Goal: Information Seeking & Learning: Find specific fact

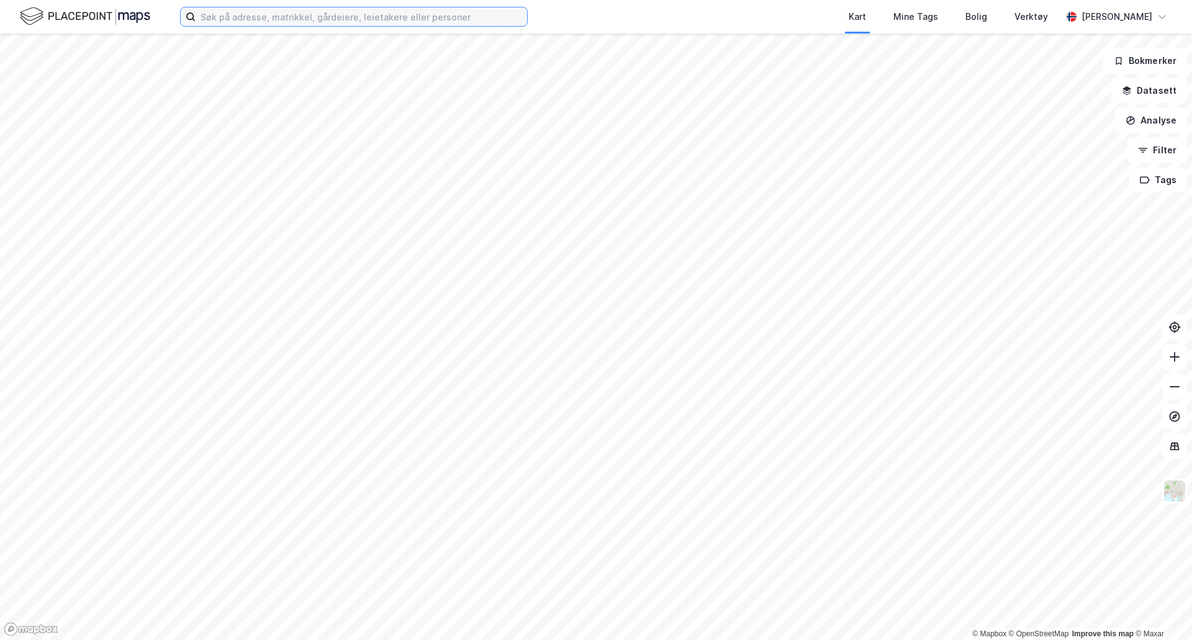
click at [328, 15] on input at bounding box center [362, 16] width 332 height 19
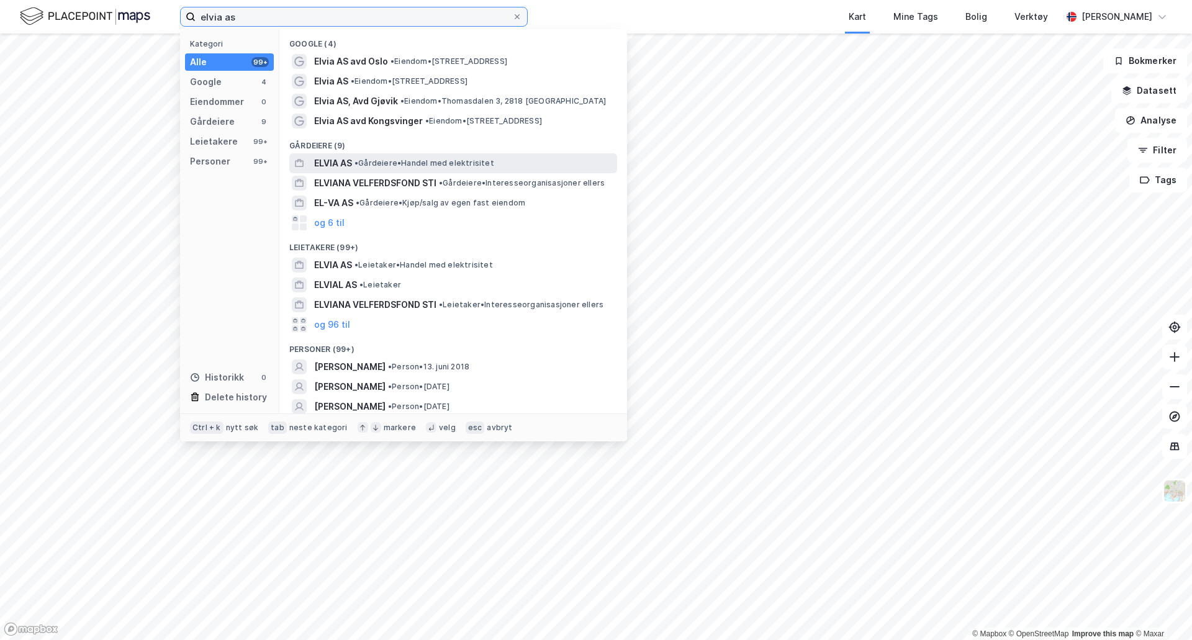
type input "elvia as"
click at [333, 165] on span "ELVIA AS" at bounding box center [333, 163] width 38 height 15
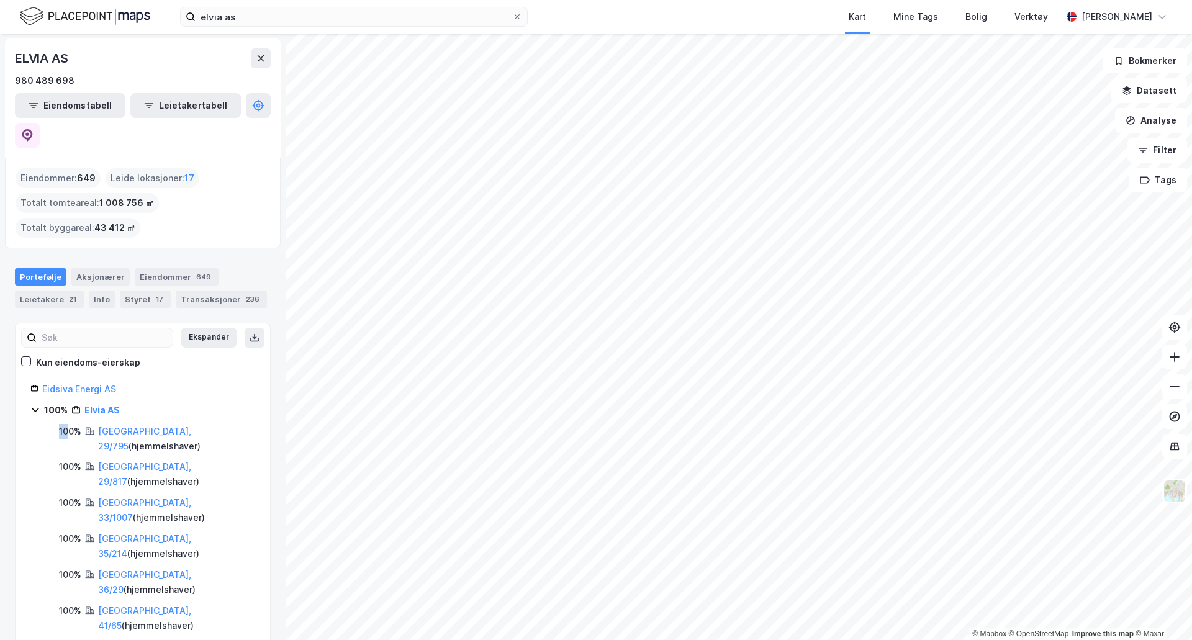
drag, startPoint x: 57, startPoint y: 400, endPoint x: 68, endPoint y: 401, distance: 11.2
click at [68, 424] on div "100% [GEOGRAPHIC_DATA], 29/795 ( hjemmelshaver )" at bounding box center [150, 439] width 210 height 30
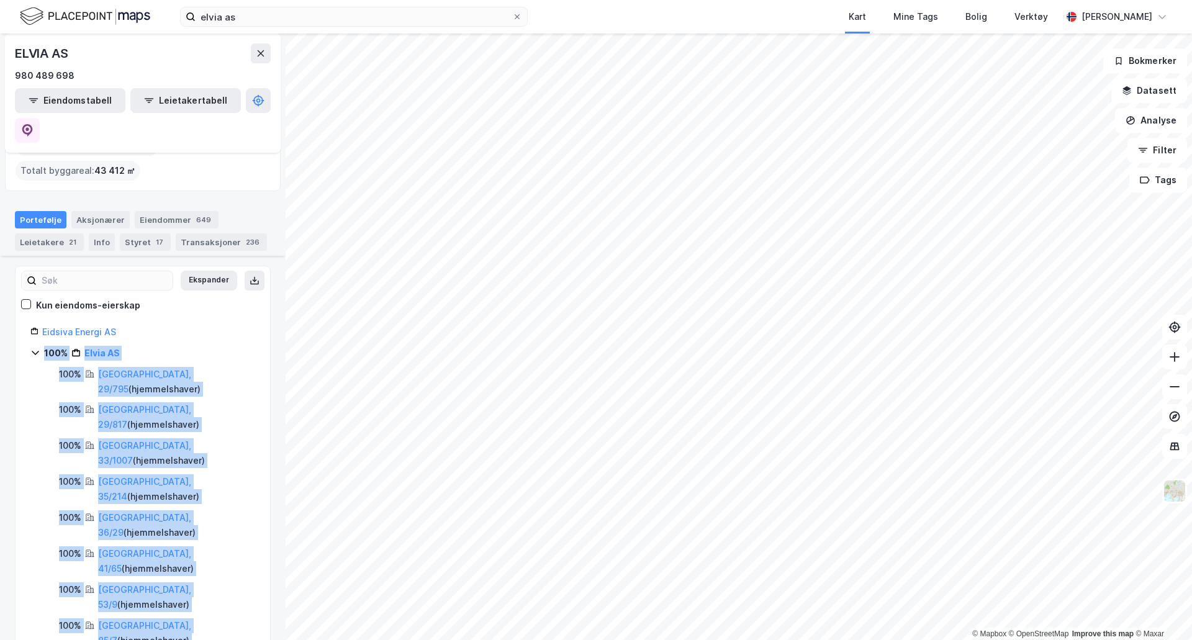
scroll to position [111, 0]
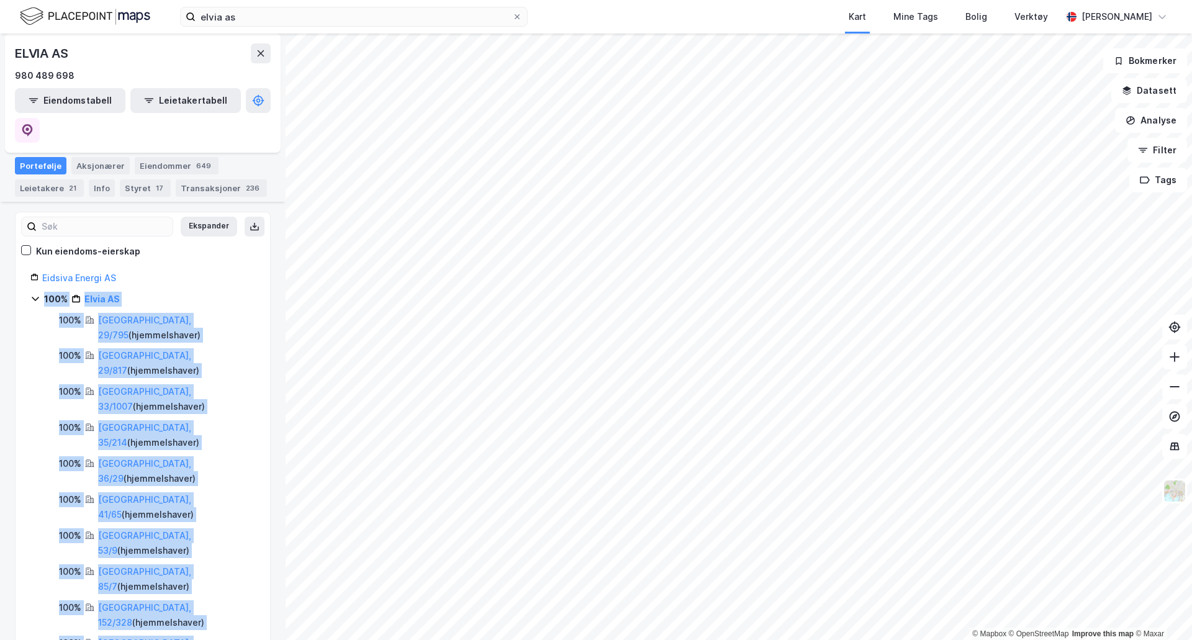
drag, startPoint x: 42, startPoint y: 379, endPoint x: 237, endPoint y: 592, distance: 288.3
copy div "100% Elvia AS 100% [GEOGRAPHIC_DATA], 29/795 ( hjemmelshaver ) 100% [GEOGRAPHIC…"
